Goal: Book appointment/travel/reservation

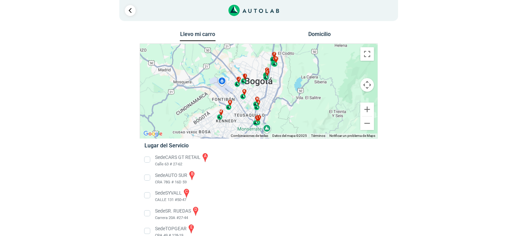
click at [322, 34] on button "Domicilio" at bounding box center [320, 36] width 36 height 10
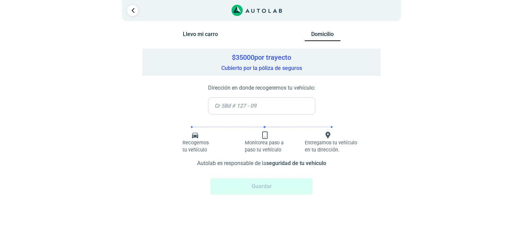
click at [200, 37] on button "Llevo mi carro" at bounding box center [200, 36] width 36 height 10
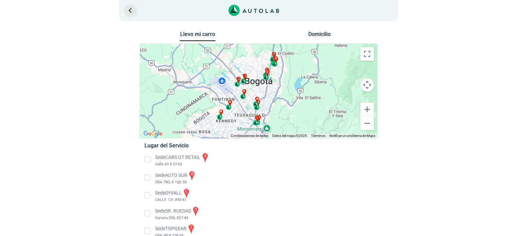
click at [134, 11] on link "Ir al paso anterior" at bounding box center [130, 10] width 11 height 11
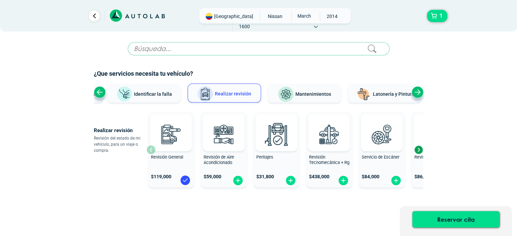
click at [306, 92] on span "Mantenimientos" at bounding box center [314, 94] width 36 height 5
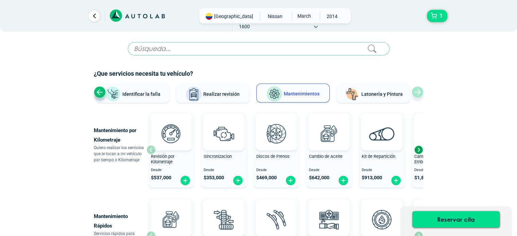
click at [311, 92] on span "Mantenimientos" at bounding box center [302, 93] width 36 height 5
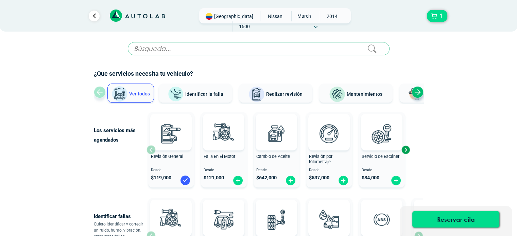
click at [188, 181] on img at bounding box center [185, 180] width 11 height 11
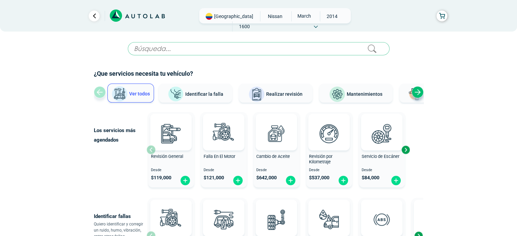
click at [207, 89] on button "Identificar la falla" at bounding box center [195, 93] width 73 height 19
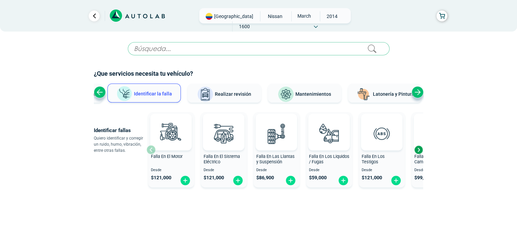
click at [231, 95] on span "Realizar revisión" at bounding box center [233, 94] width 36 height 5
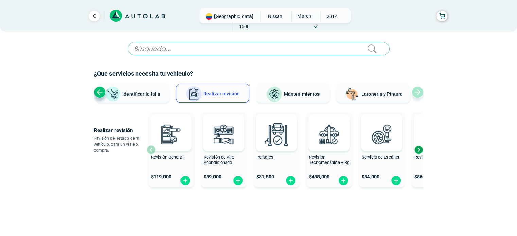
click at [318, 26] on icon at bounding box center [316, 27] width 4 height 3
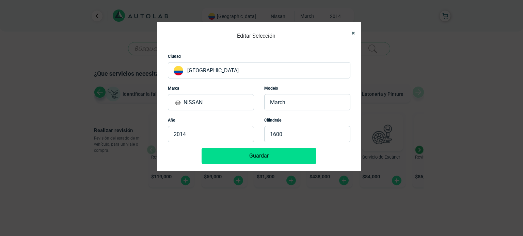
click at [351, 32] on icon "Close" at bounding box center [352, 33] width 3 height 4
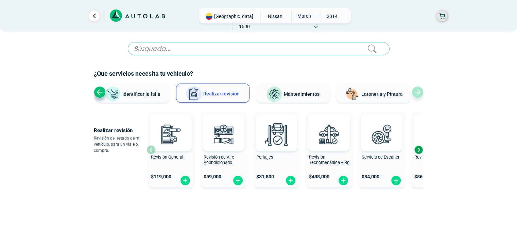
click at [443, 17] on button "button" at bounding box center [442, 16] width 11 height 11
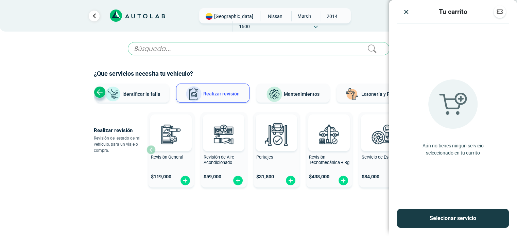
click at [436, 216] on button "Selecionar servicio" at bounding box center [453, 218] width 112 height 19
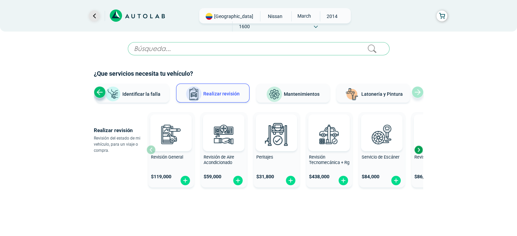
click at [93, 18] on link "Ir al paso anterior" at bounding box center [94, 16] width 11 height 11
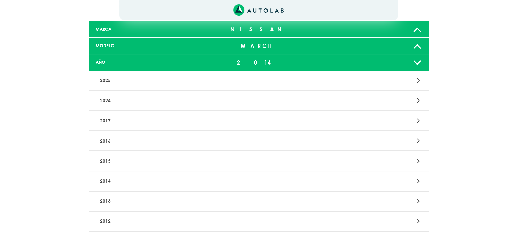
scroll to position [95, 0]
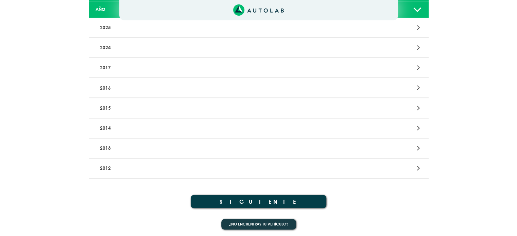
click at [299, 196] on button "SIGUIENTE" at bounding box center [259, 201] width 136 height 13
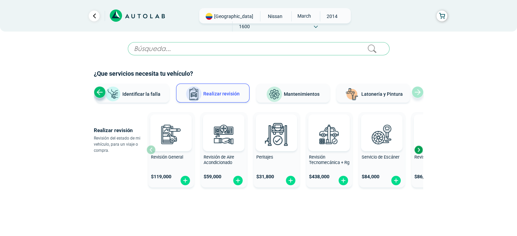
scroll to position [13, 0]
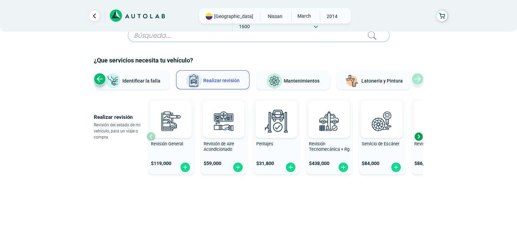
click at [222, 19] on span "[GEOGRAPHIC_DATA]" at bounding box center [233, 16] width 39 height 7
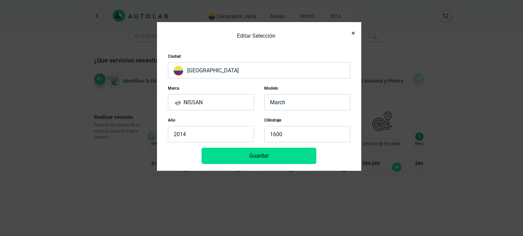
click at [354, 33] on icon "Close" at bounding box center [352, 33] width 3 height 4
